Goal: Task Accomplishment & Management: Complete application form

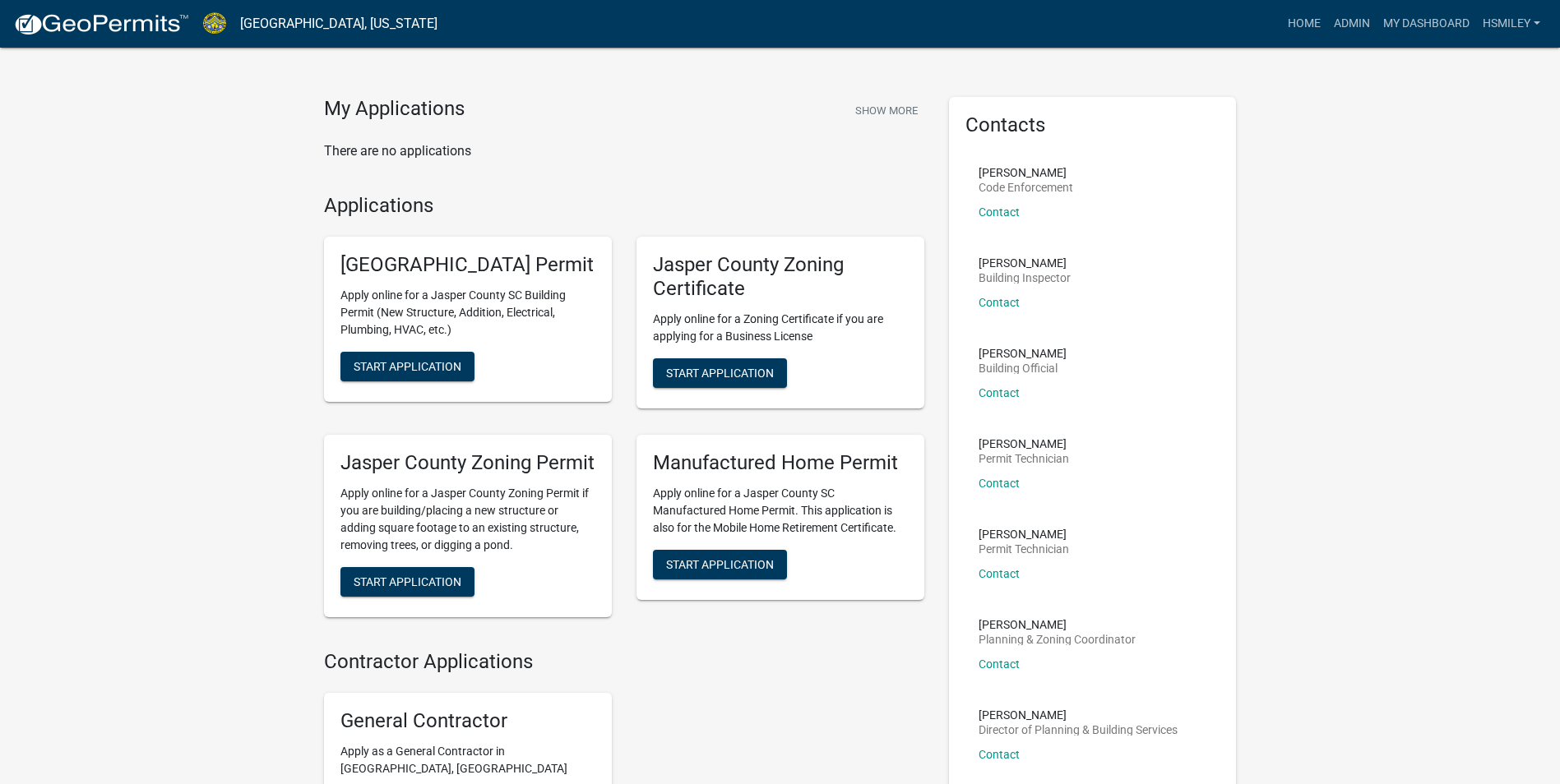
scroll to position [14, 0]
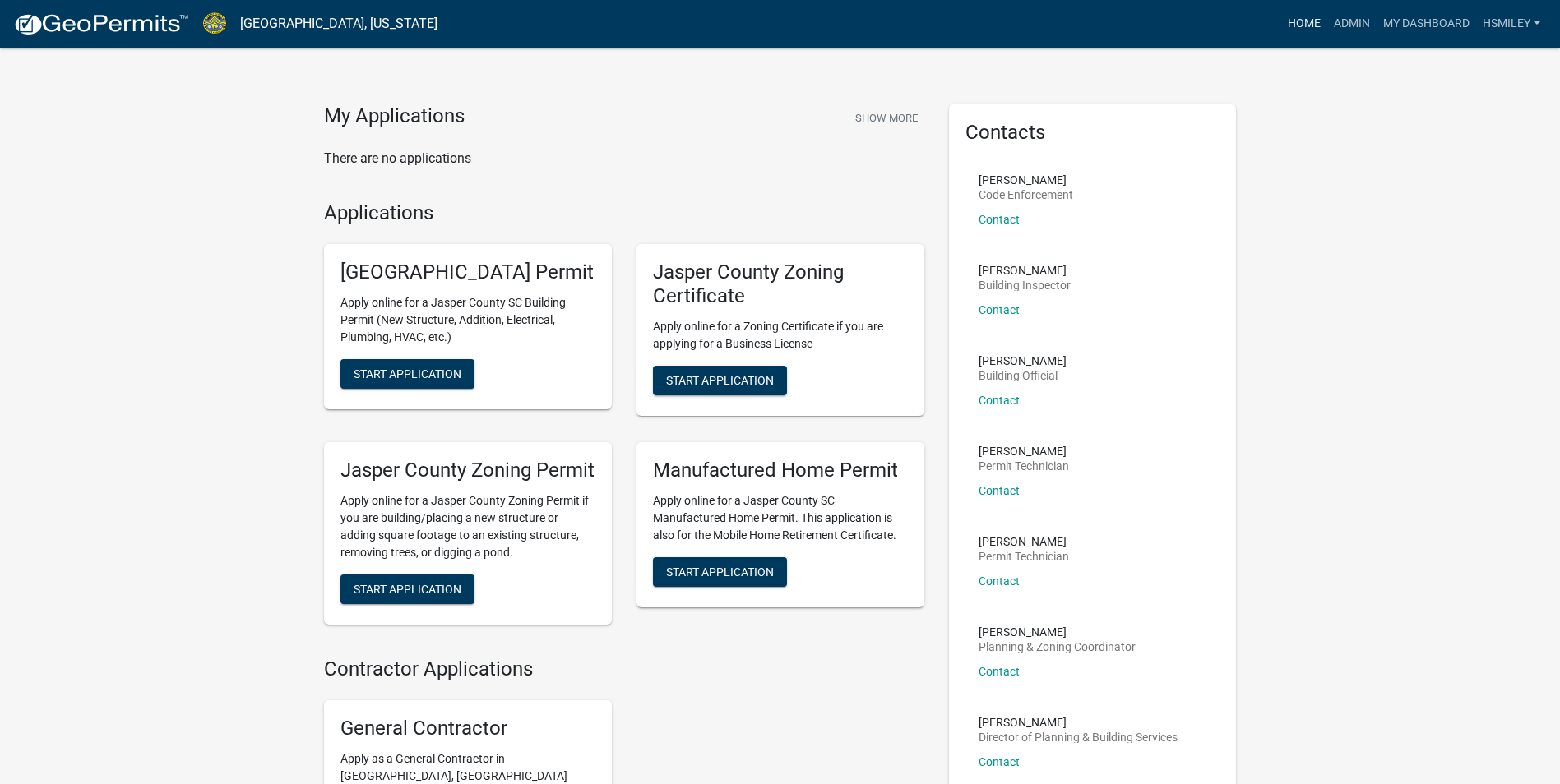
drag, startPoint x: 1322, startPoint y: 33, endPoint x: 1351, endPoint y: 36, distance: 29.2
click at [1324, 33] on ul "Home Admin My Dashboard hsmiley Admin Account Logout" at bounding box center [1414, 24] width 265 height 31
click at [1352, 36] on link "Admin" at bounding box center [1352, 24] width 50 height 31
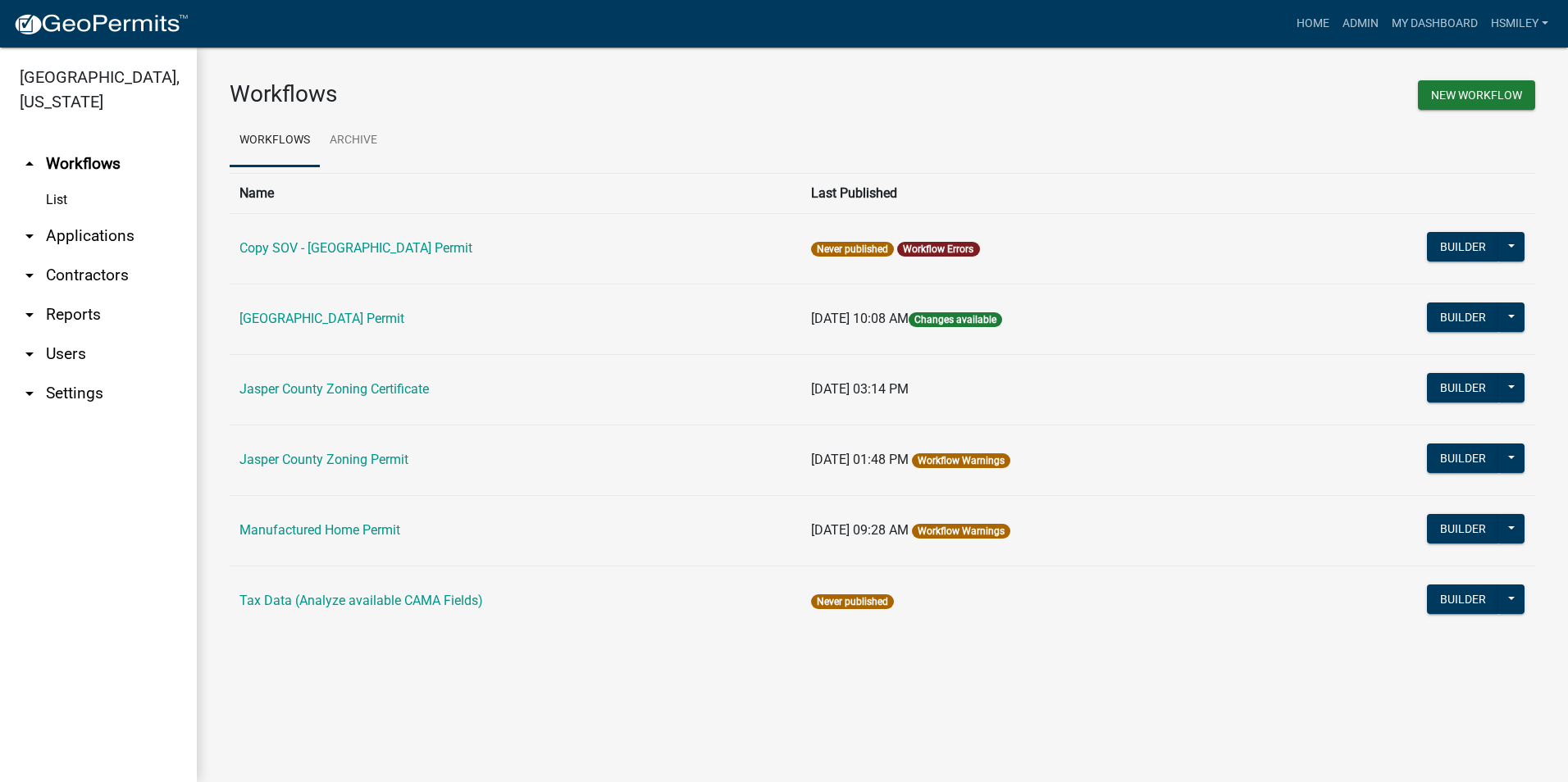
click at [73, 237] on link "arrow_drop_down Applications" at bounding box center [98, 236] width 197 height 39
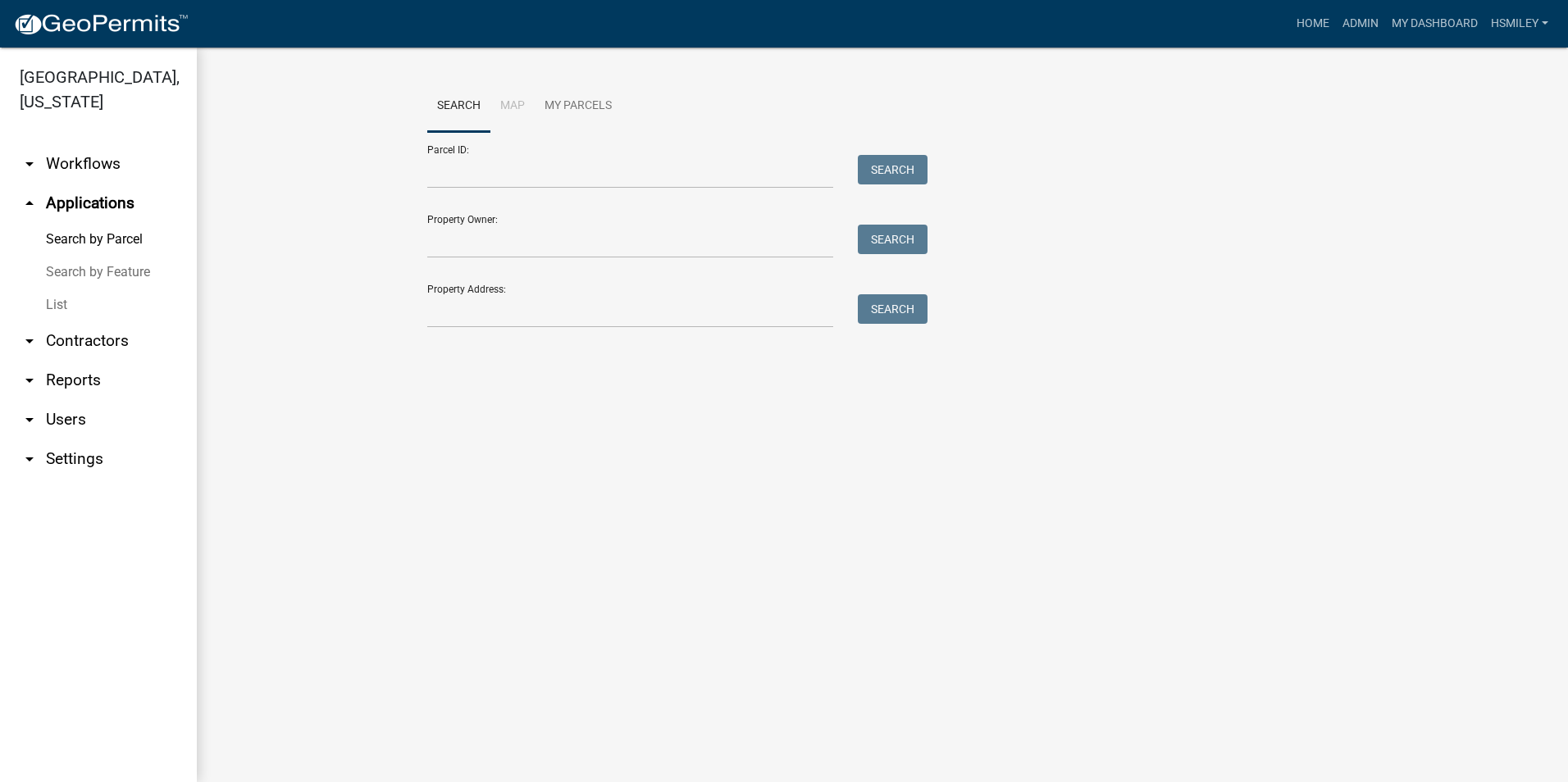
click at [59, 306] on link "List" at bounding box center [98, 305] width 197 height 33
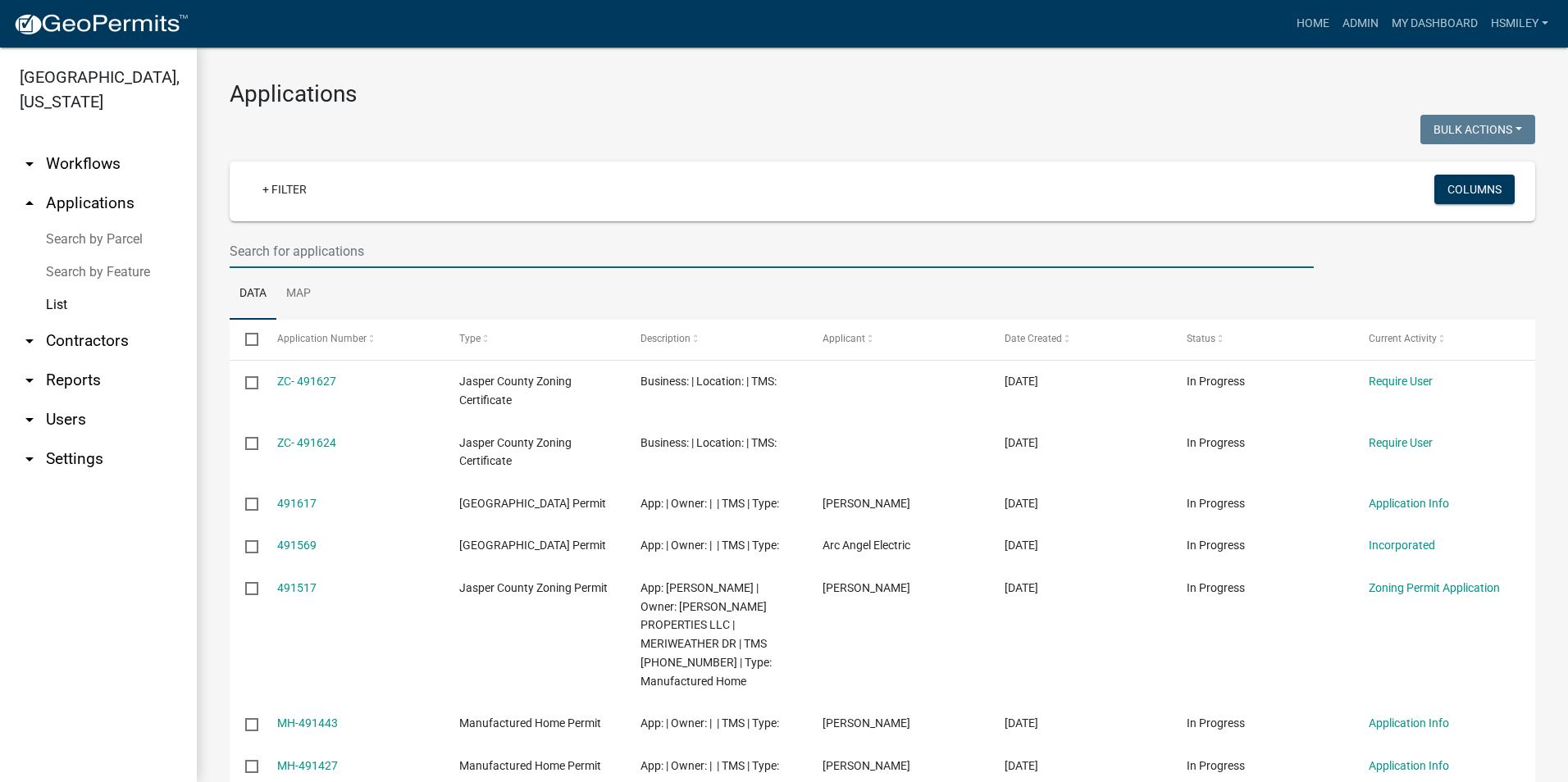
click at [300, 255] on input "text" at bounding box center [771, 251] width 1085 height 33
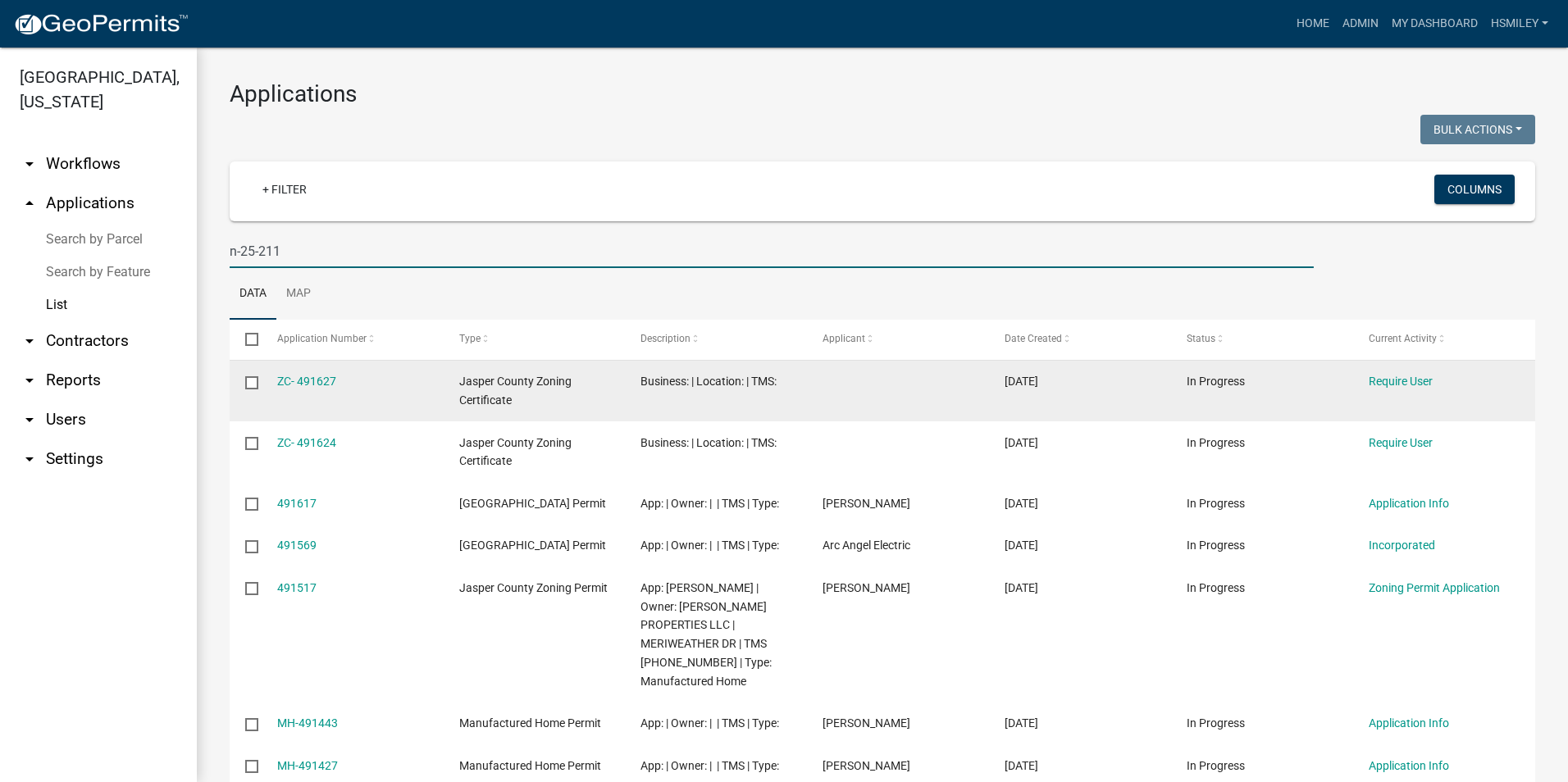
type input "n-25-211"
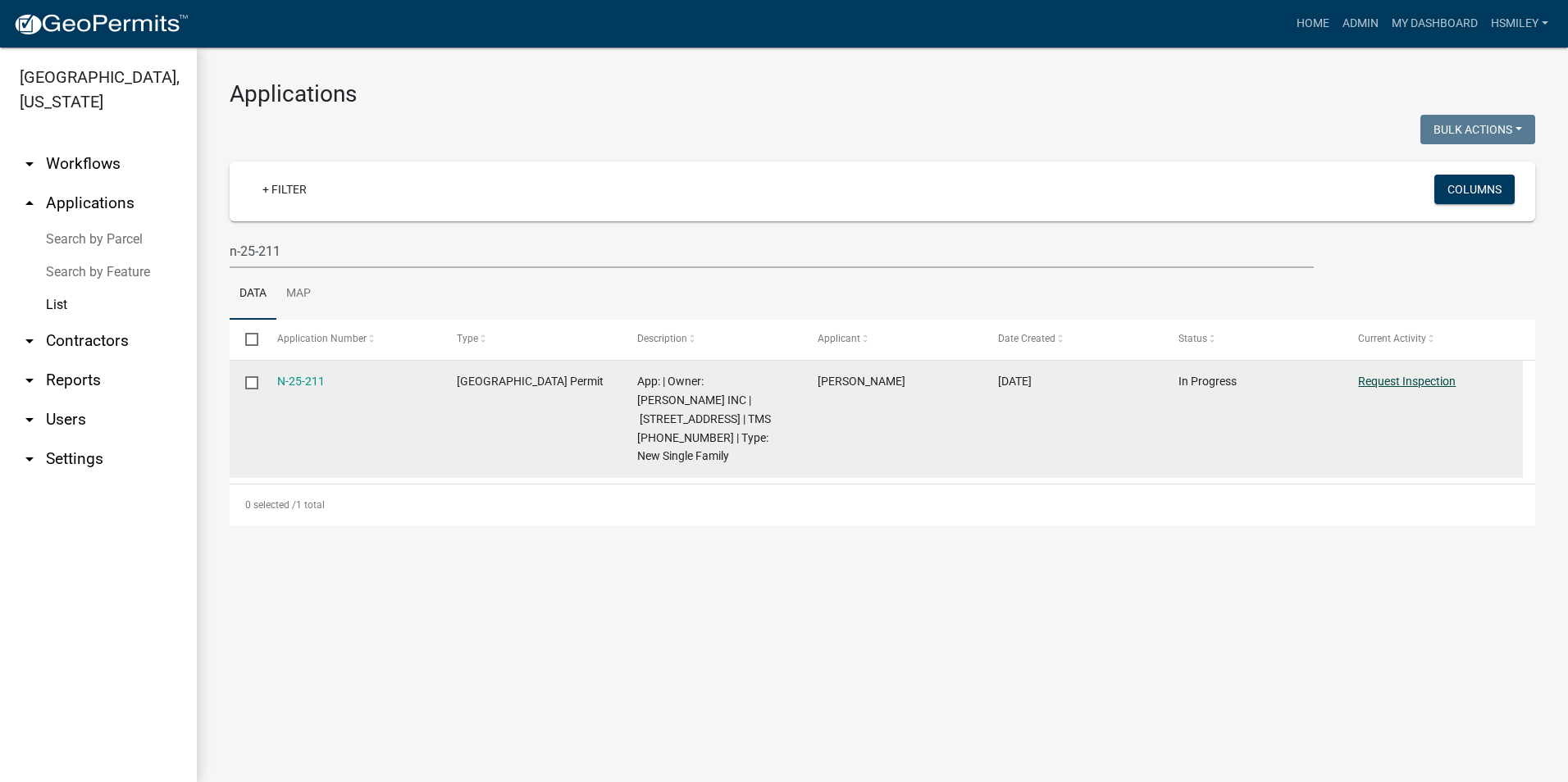
click at [1383, 387] on link "Request Inspection" at bounding box center [1407, 382] width 98 height 13
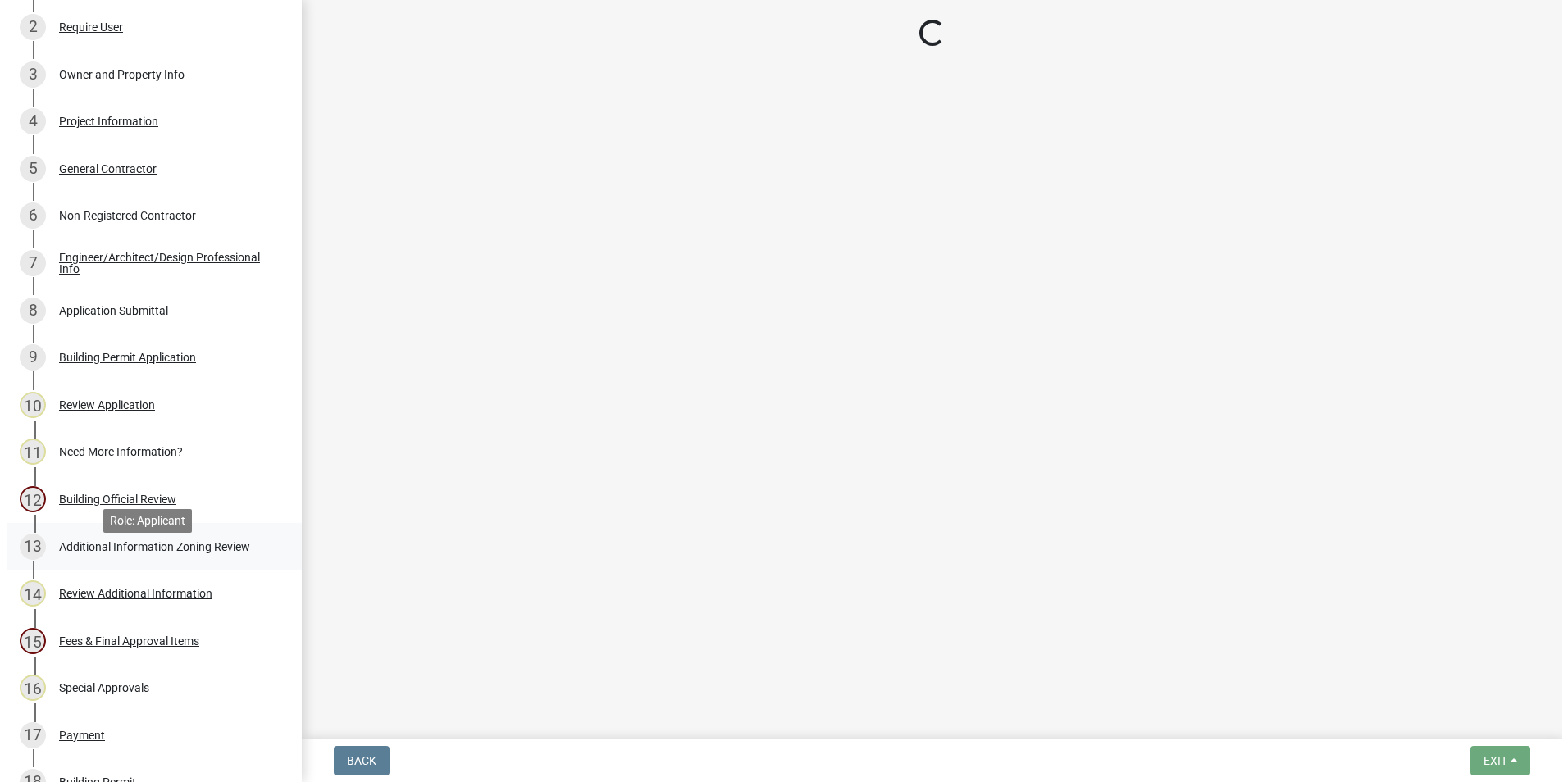
scroll to position [164, 0]
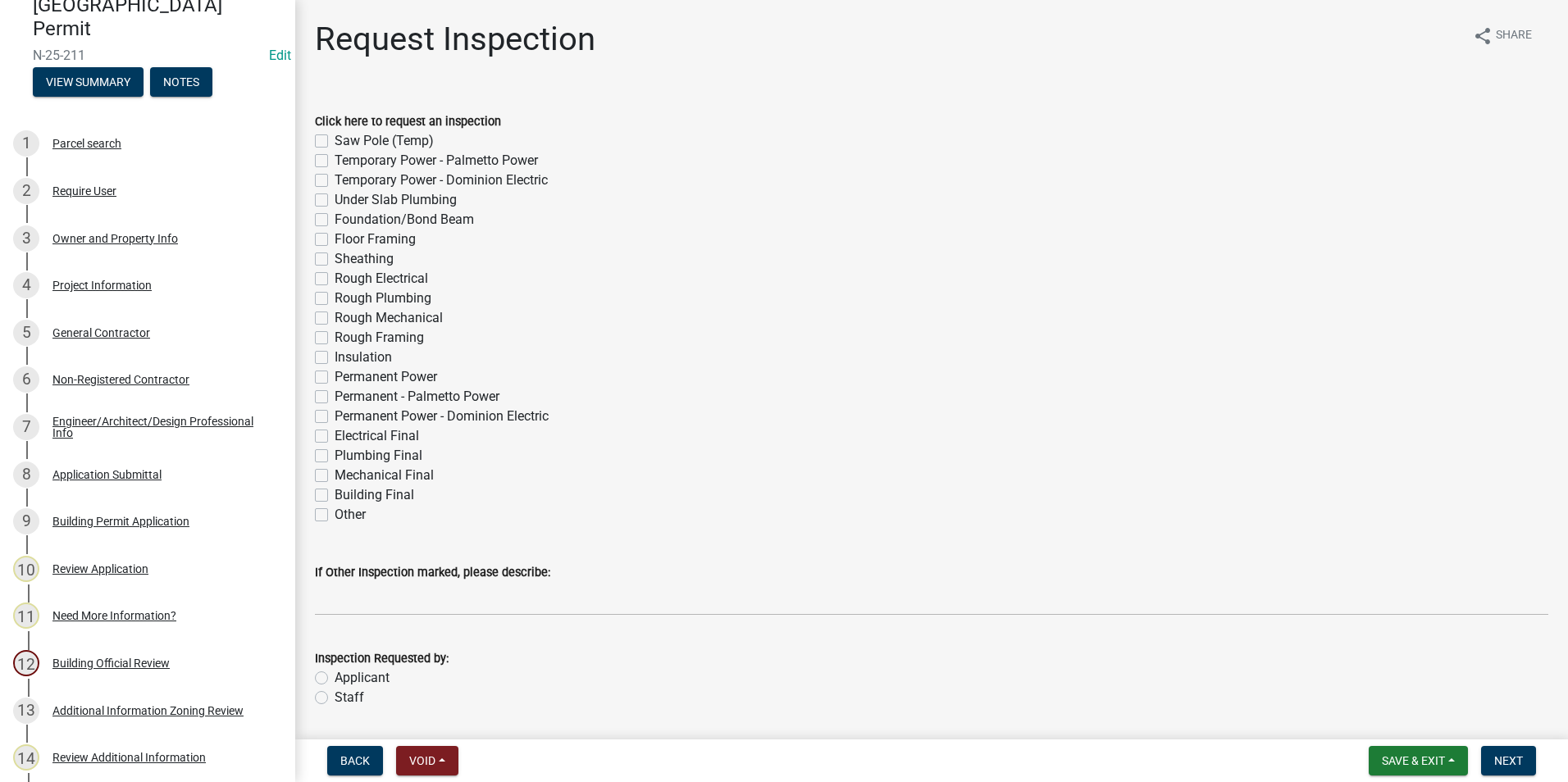
click at [335, 492] on label "Building Final" at bounding box center [374, 496] width 80 height 20
click at [335, 492] on input "Building Final" at bounding box center [340, 491] width 11 height 11
checkbox input "true"
checkbox input "false"
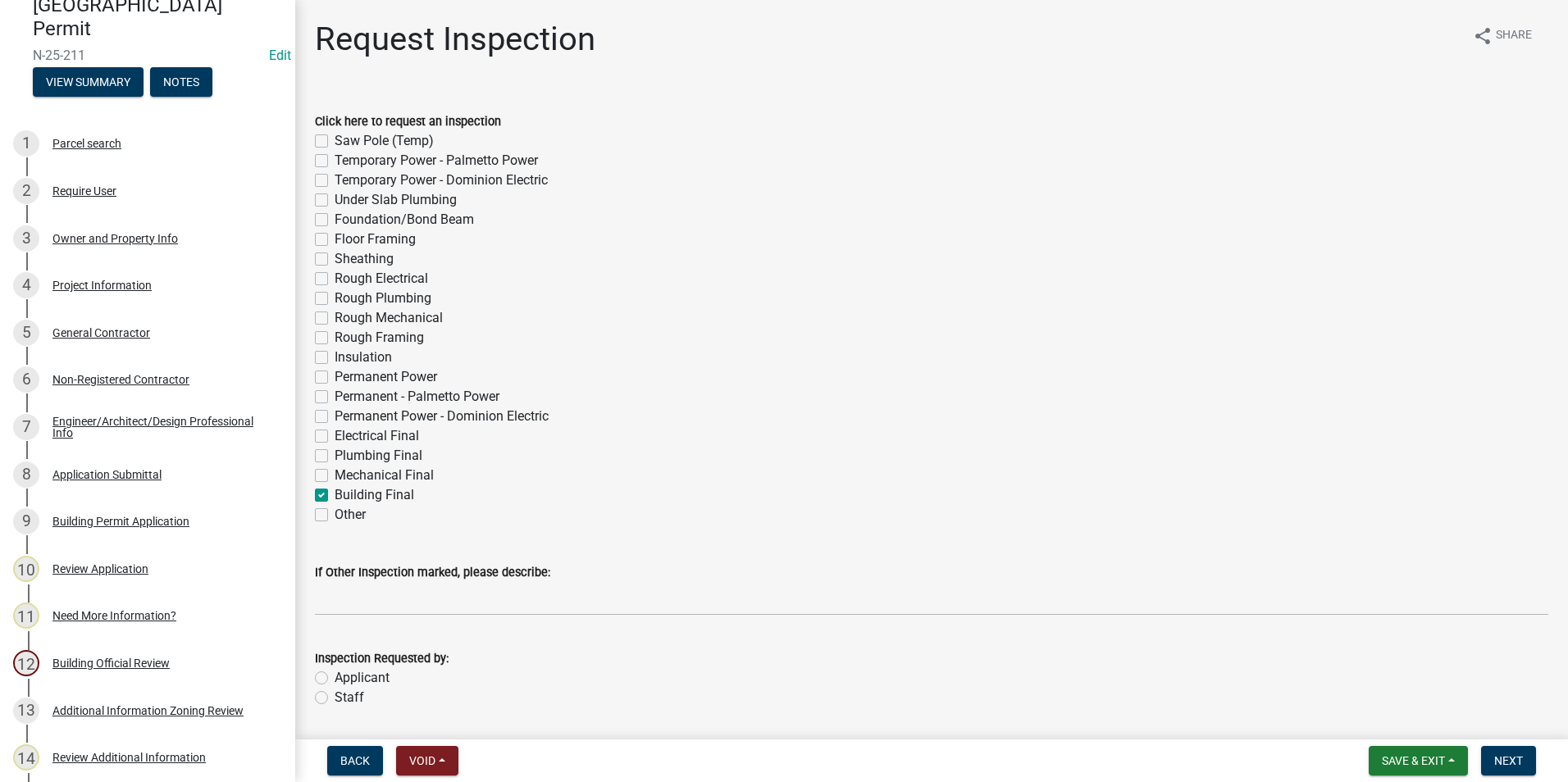
checkbox input "false"
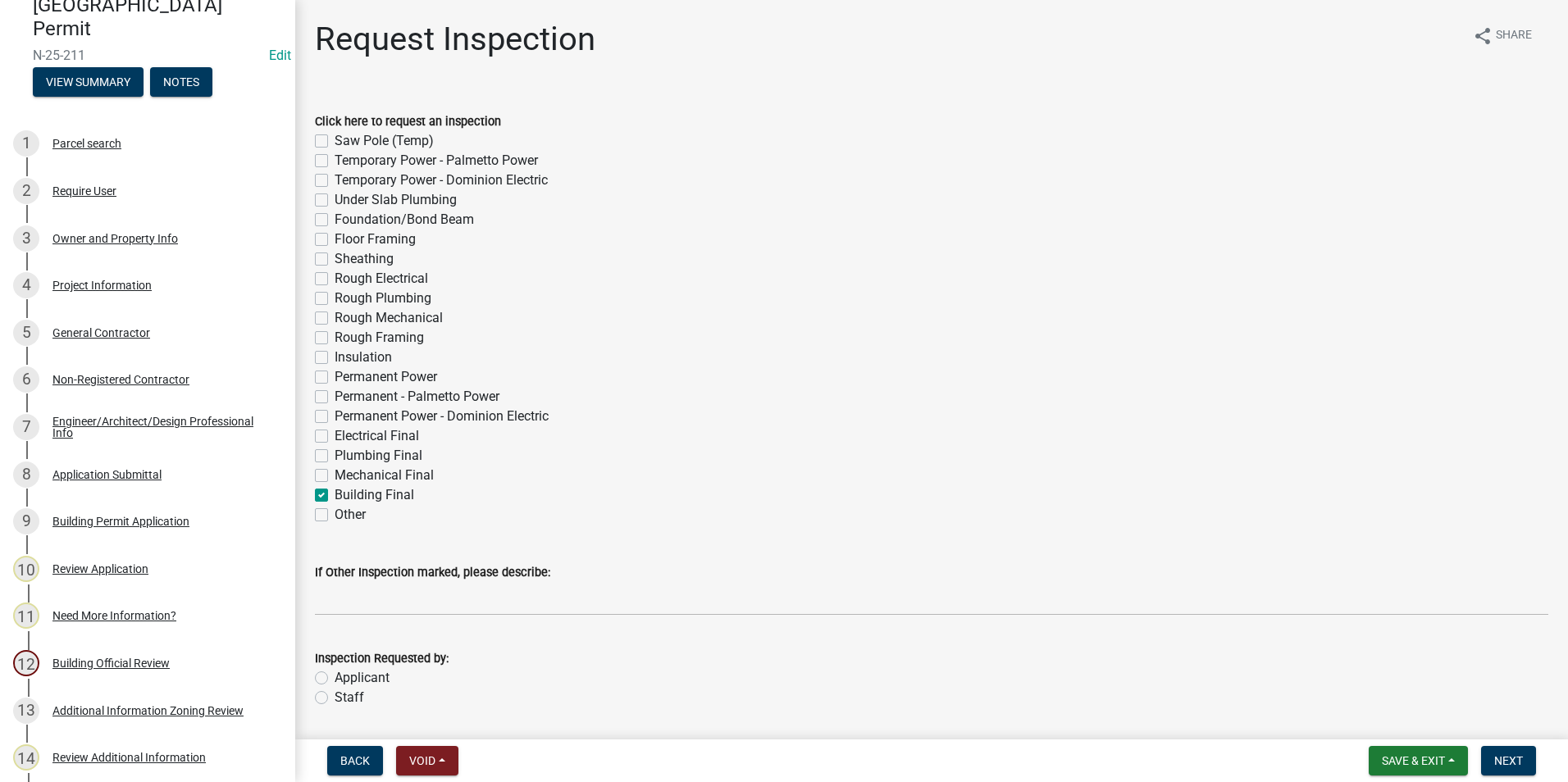
checkbox input "false"
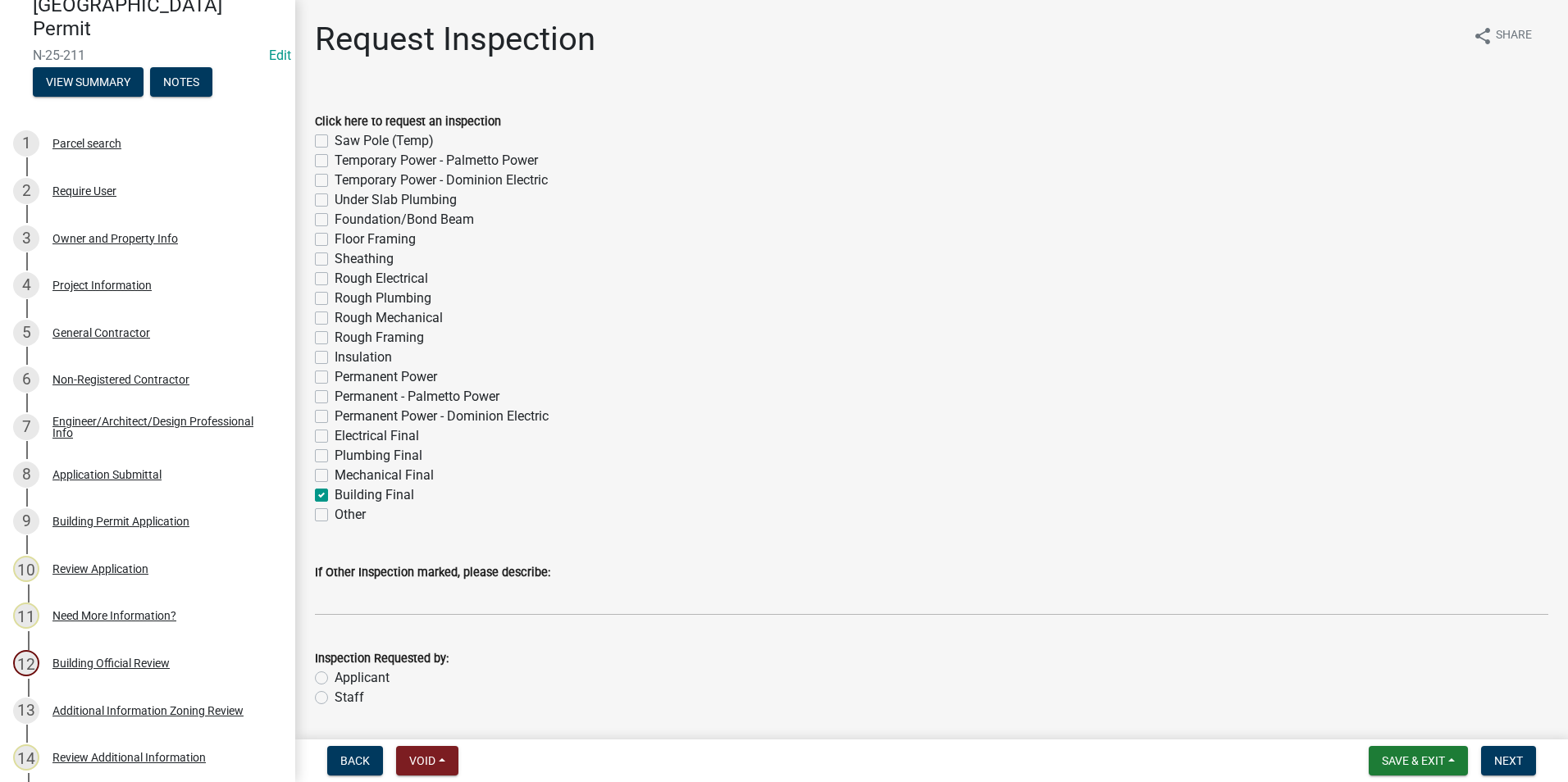
checkbox input "false"
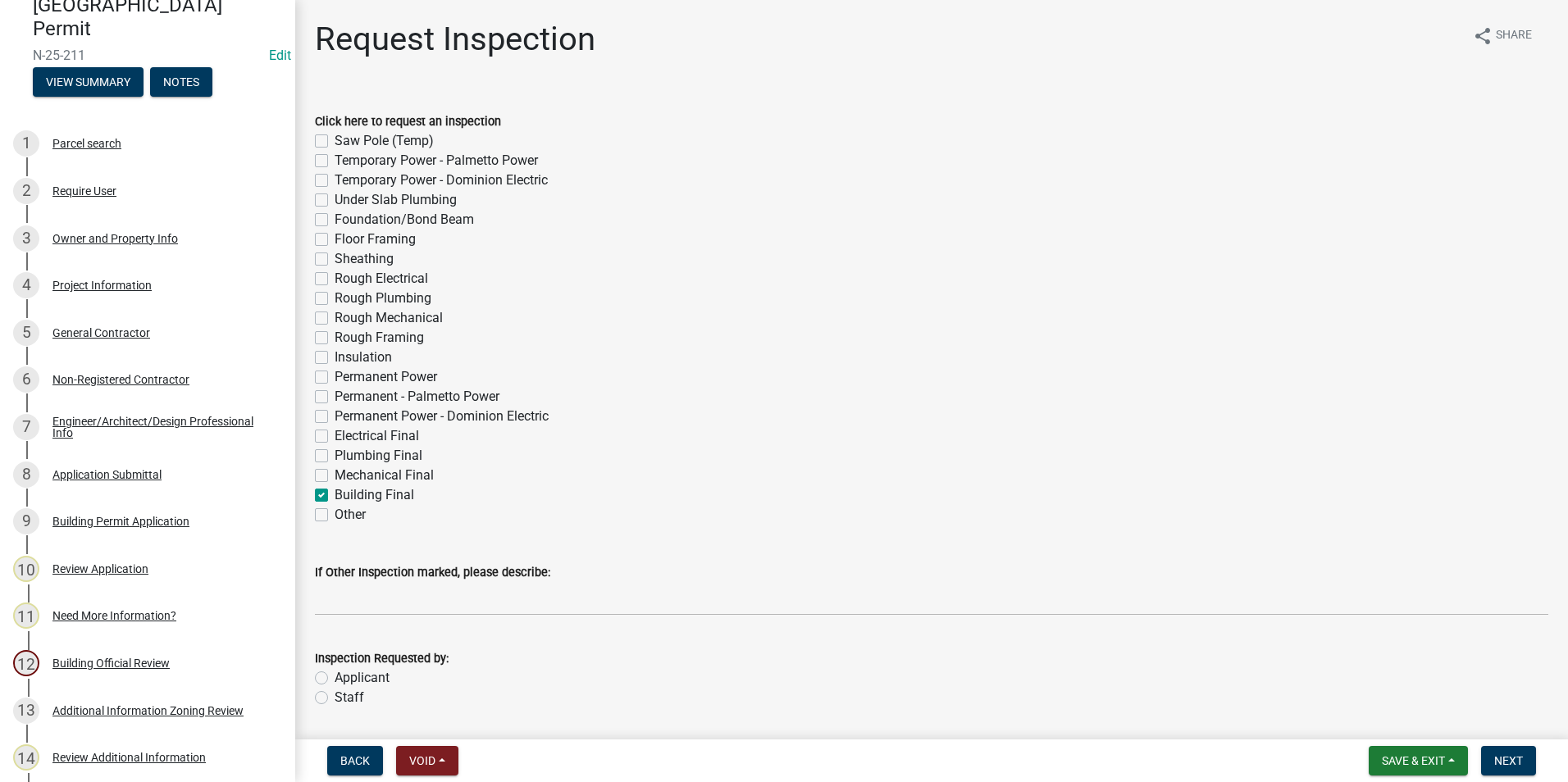
checkbox input "false"
checkbox input "true"
checkbox input "false"
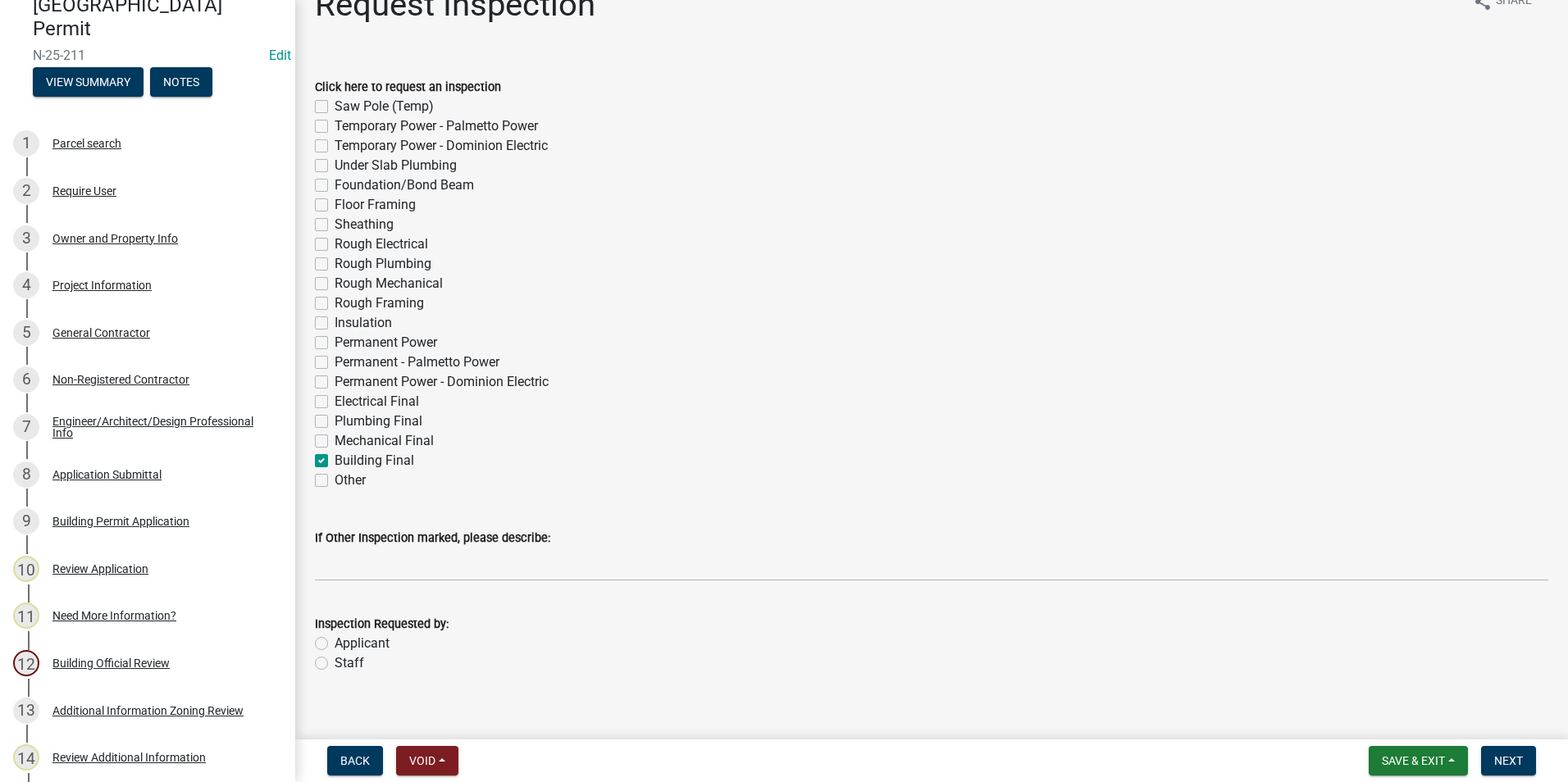
scroll to position [54, 0]
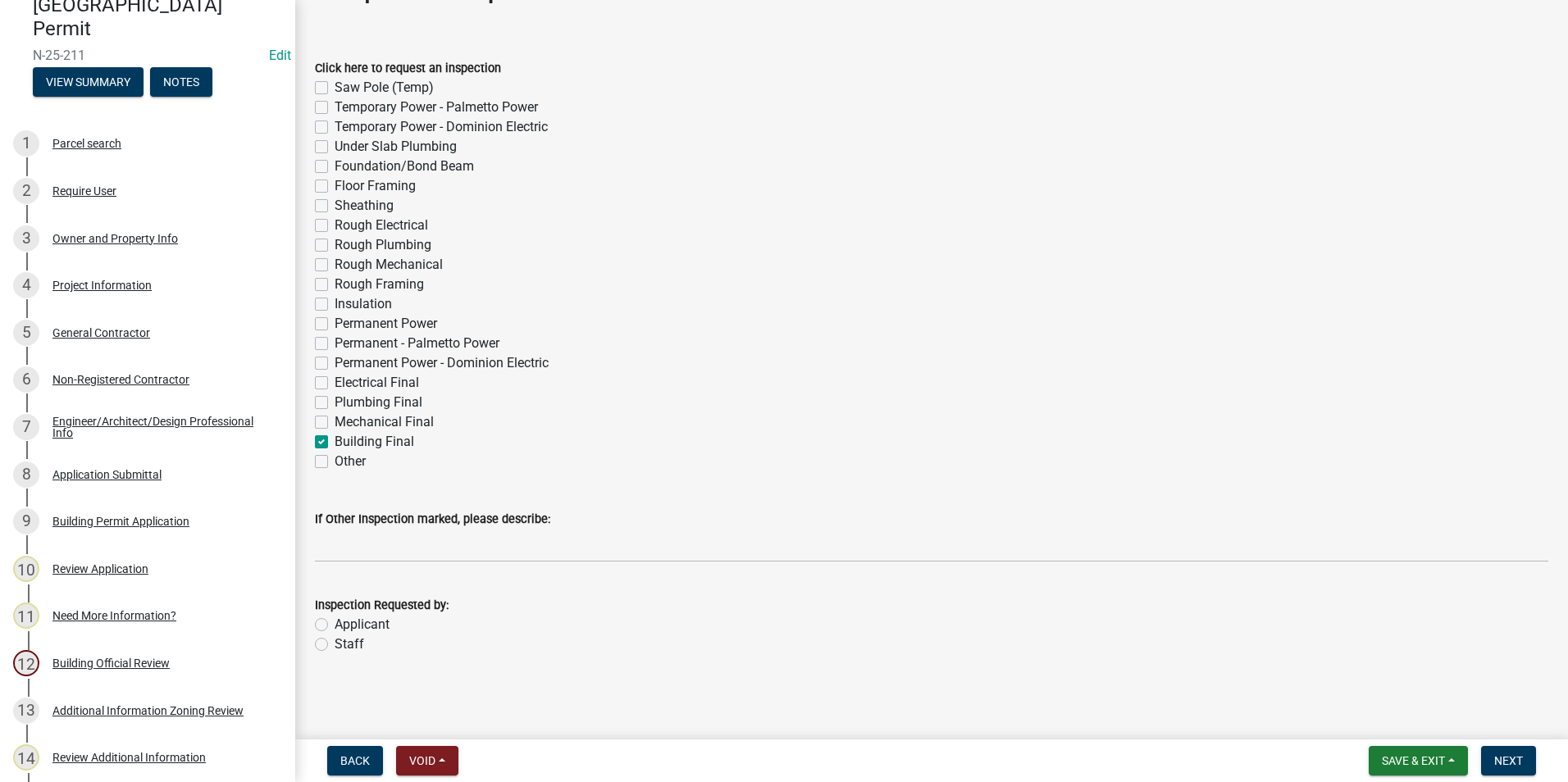
click at [335, 621] on label "Applicant" at bounding box center [363, 625] width 55 height 20
click at [335, 621] on input "Applicant" at bounding box center [340, 620] width 11 height 11
radio input "true"
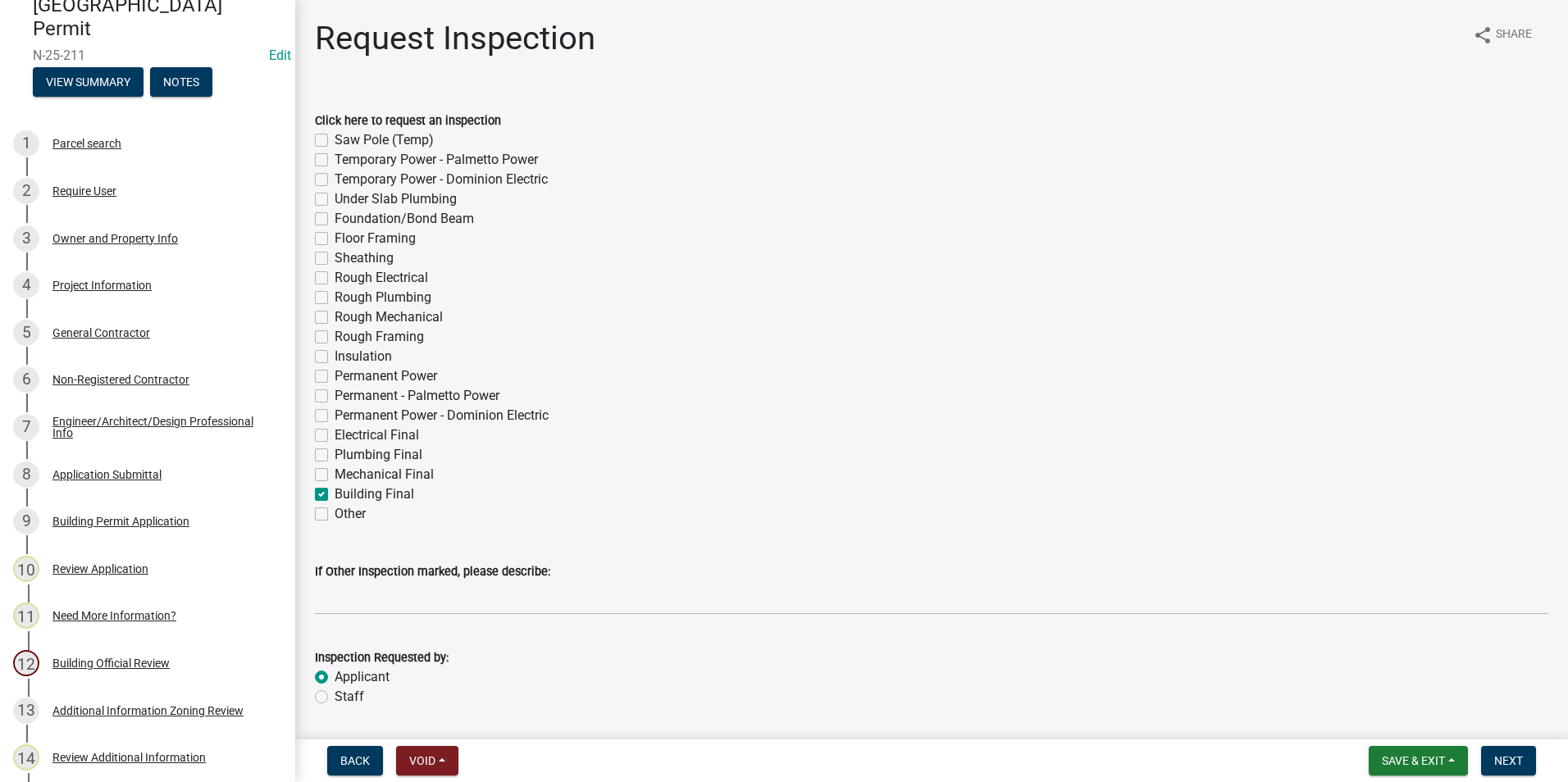
scroll to position [0, 0]
click at [1498, 759] on span "Next" at bounding box center [1509, 761] width 28 height 13
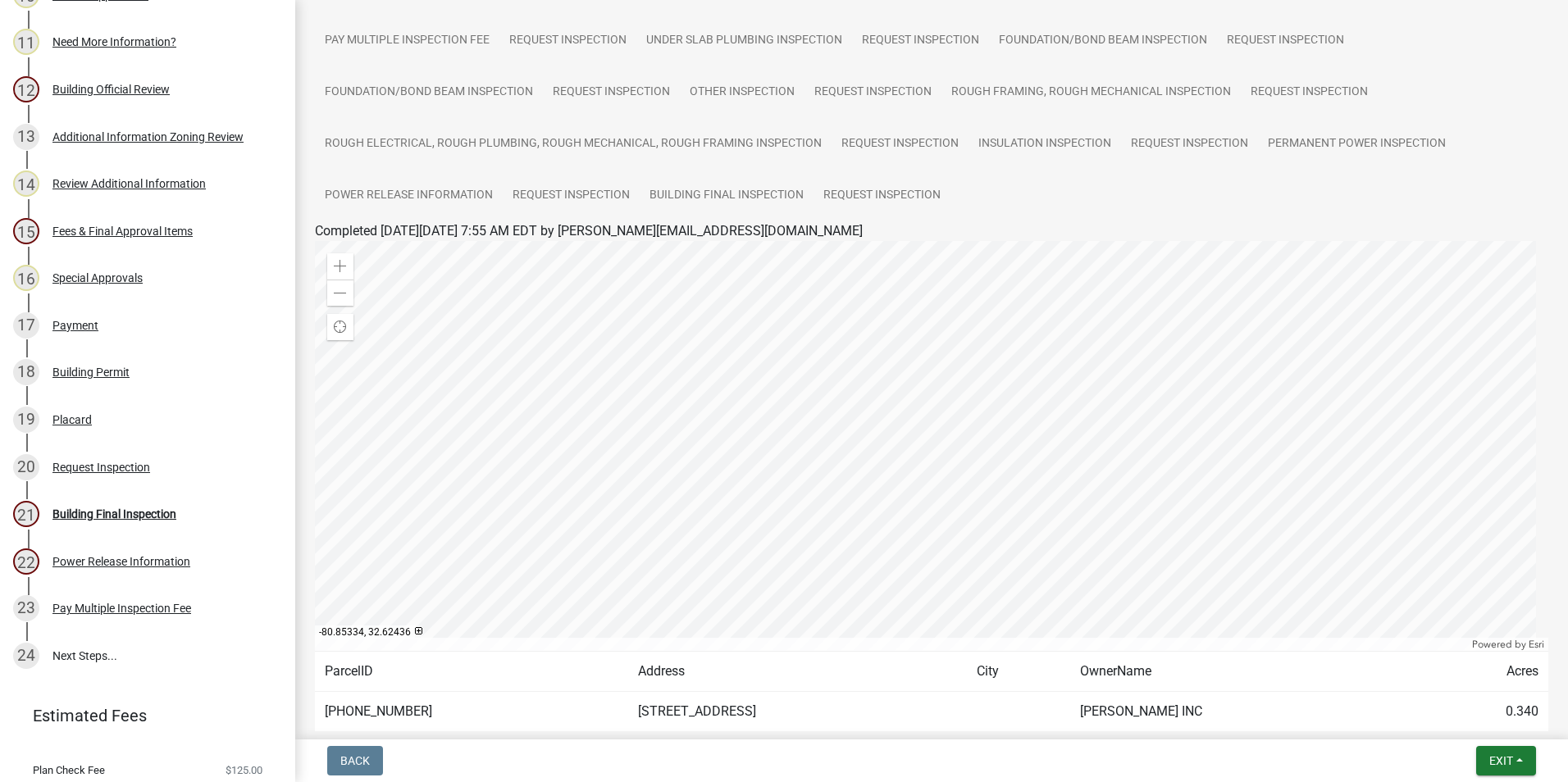
scroll to position [360, 0]
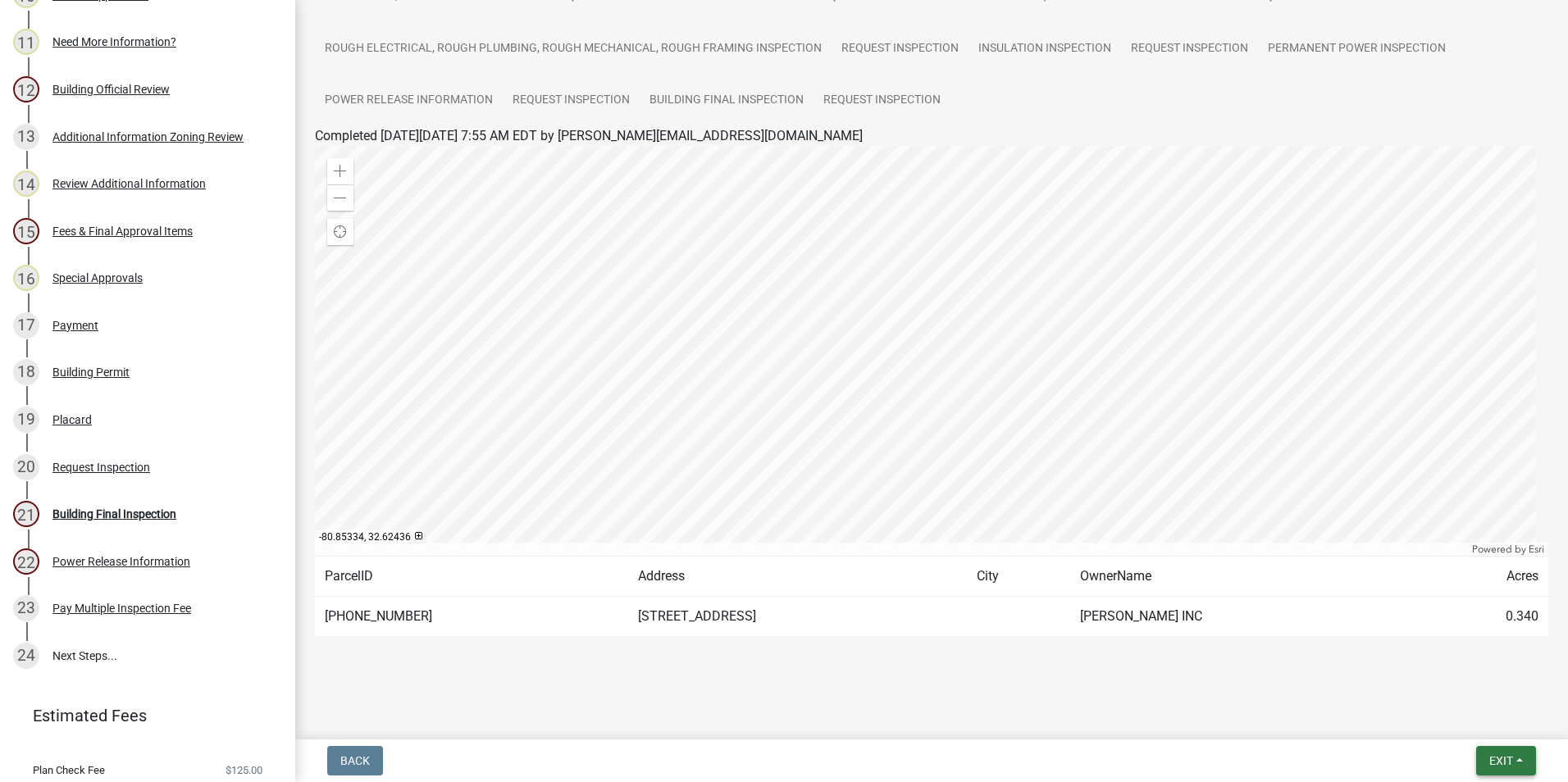
click at [1500, 749] on button "Exit" at bounding box center [1506, 760] width 59 height 29
click at [1446, 723] on button "Save & Exit" at bounding box center [1471, 718] width 132 height 39
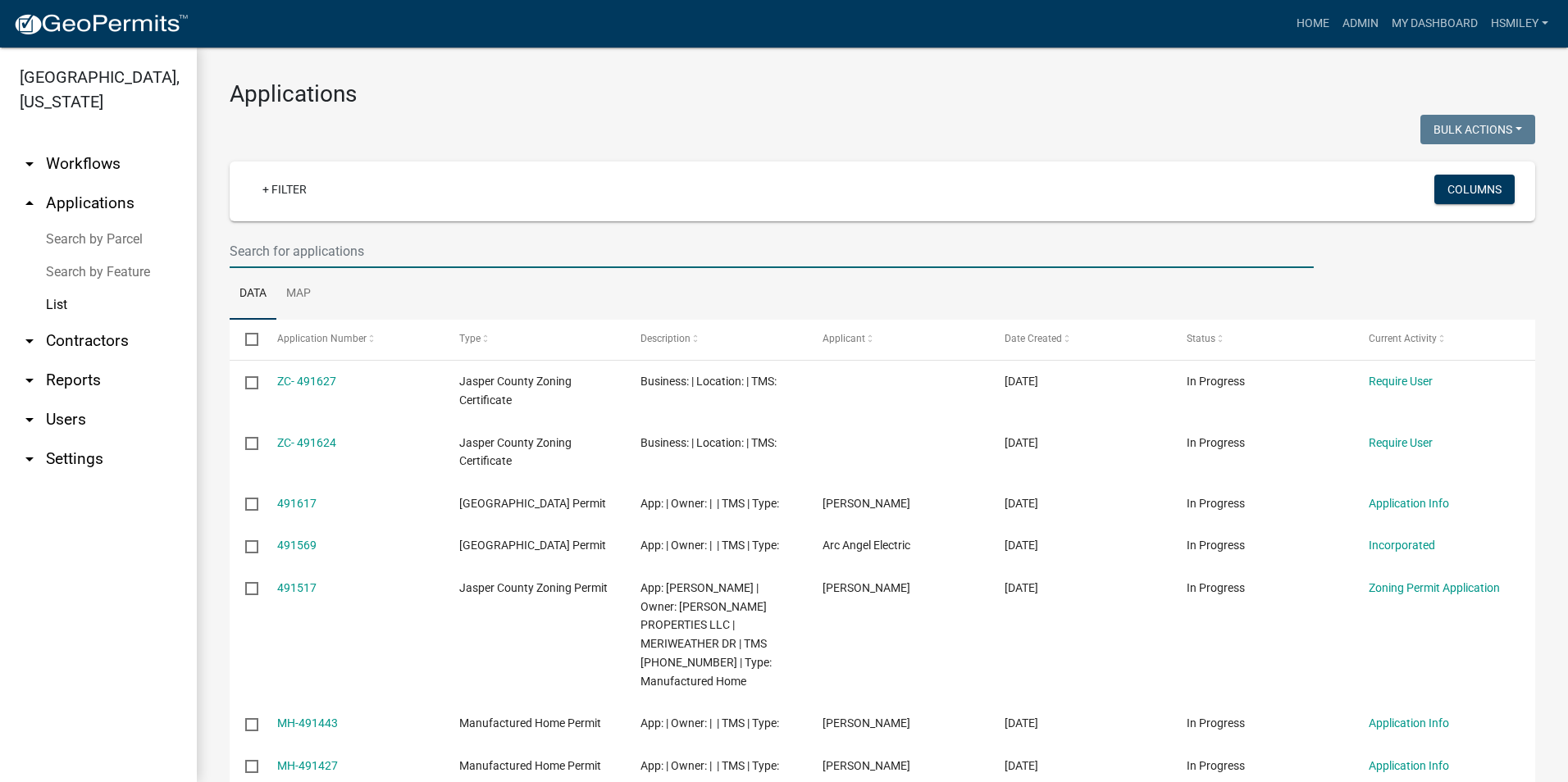
click at [355, 260] on input "text" at bounding box center [771, 251] width 1085 height 33
type input "n-25-211"
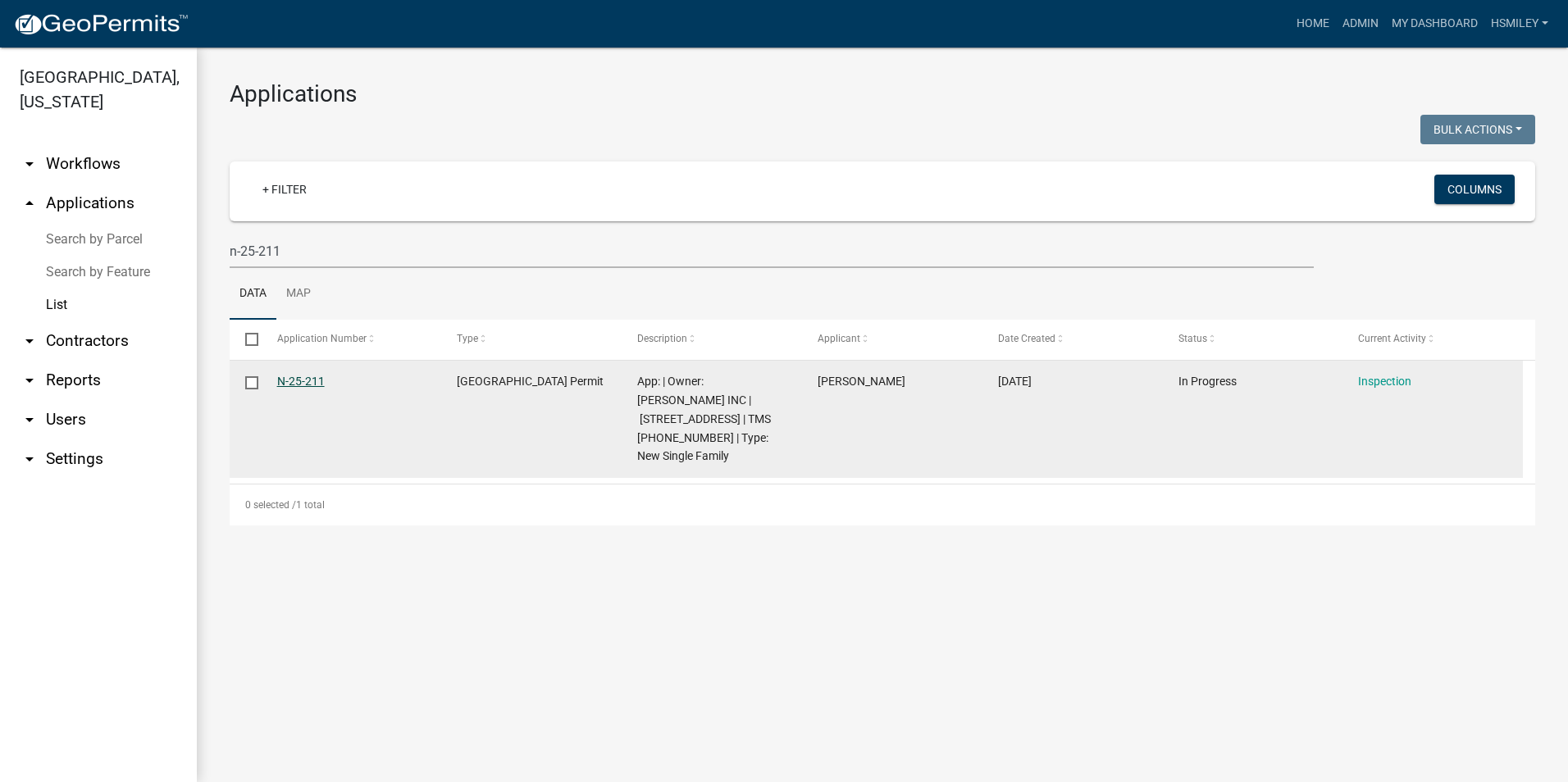
click at [307, 377] on link "N-25-211" at bounding box center [301, 382] width 48 height 13
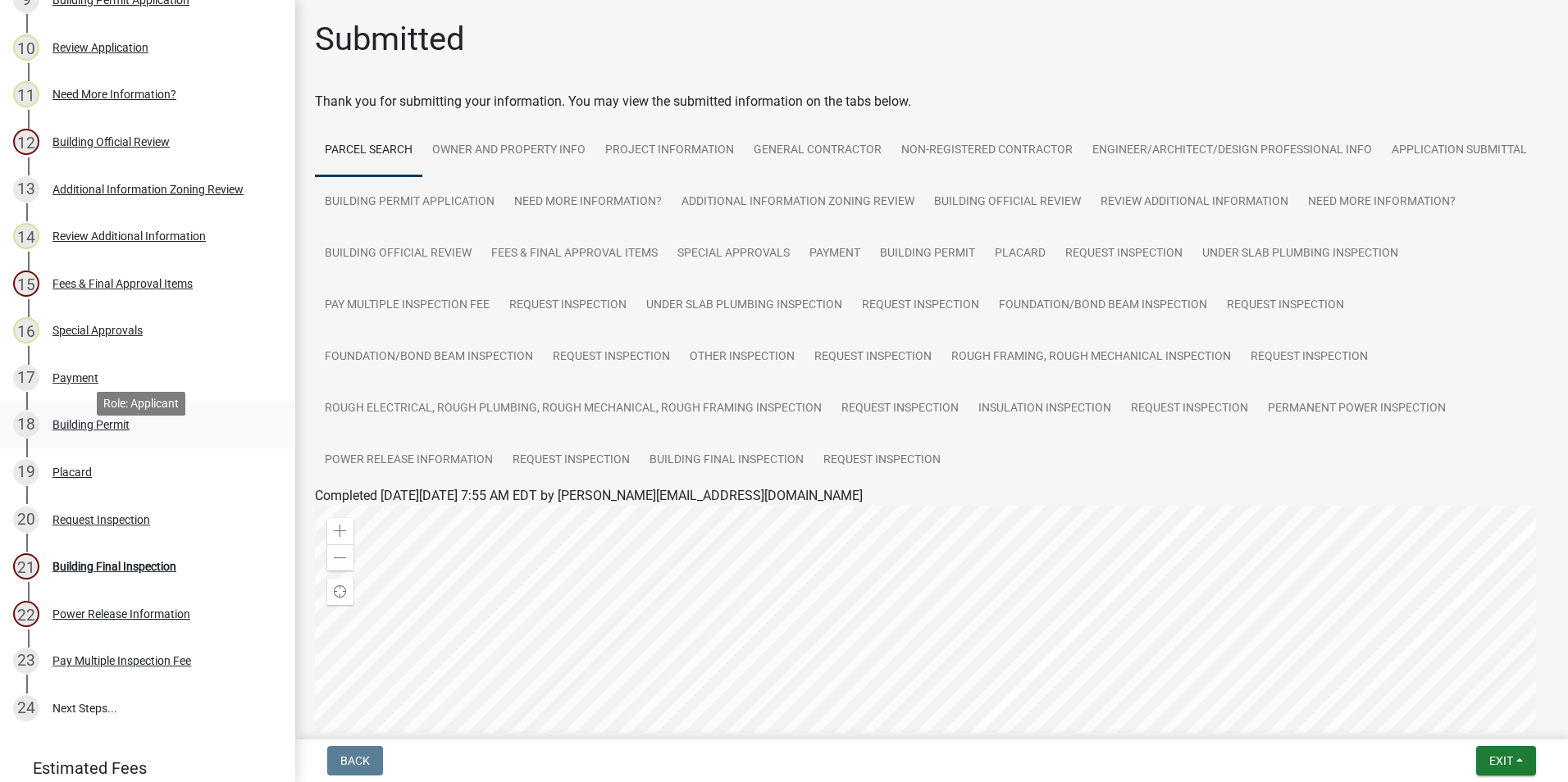
scroll to position [656, 0]
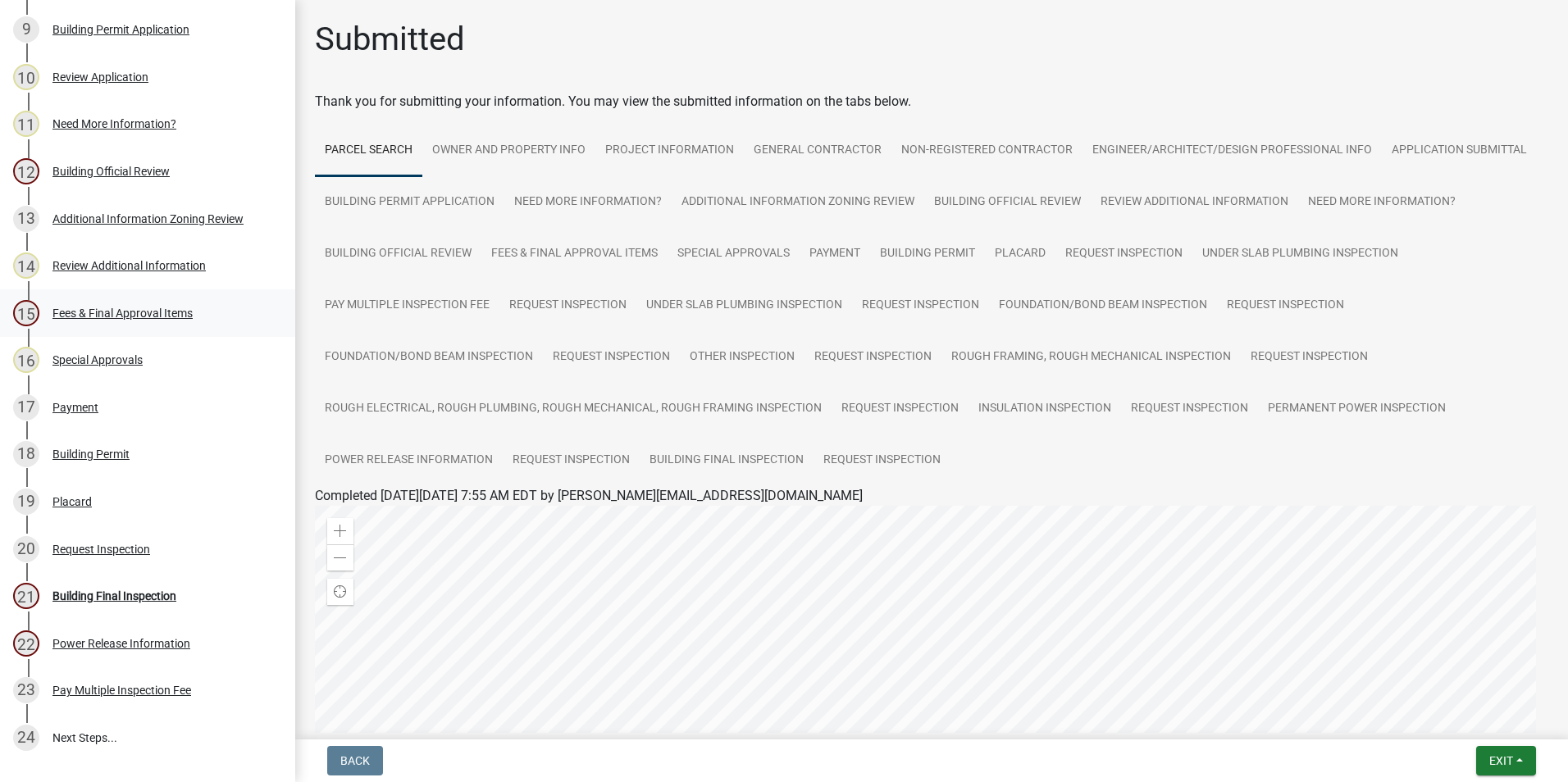
click at [156, 317] on div "Fees & Final Approval Items" at bounding box center [122, 313] width 140 height 12
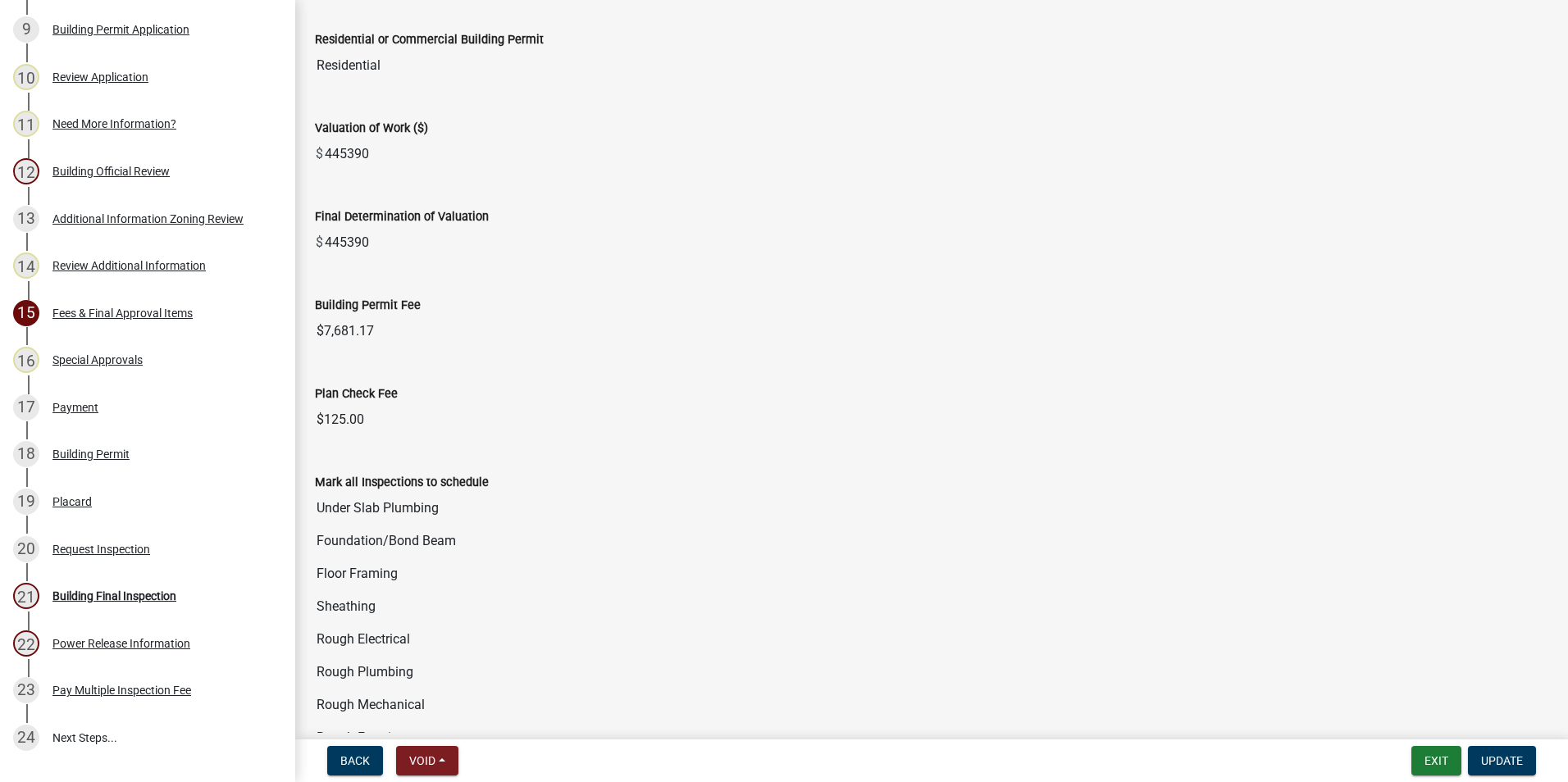
scroll to position [11, 0]
